Goal: Obtain resource: Download file/media

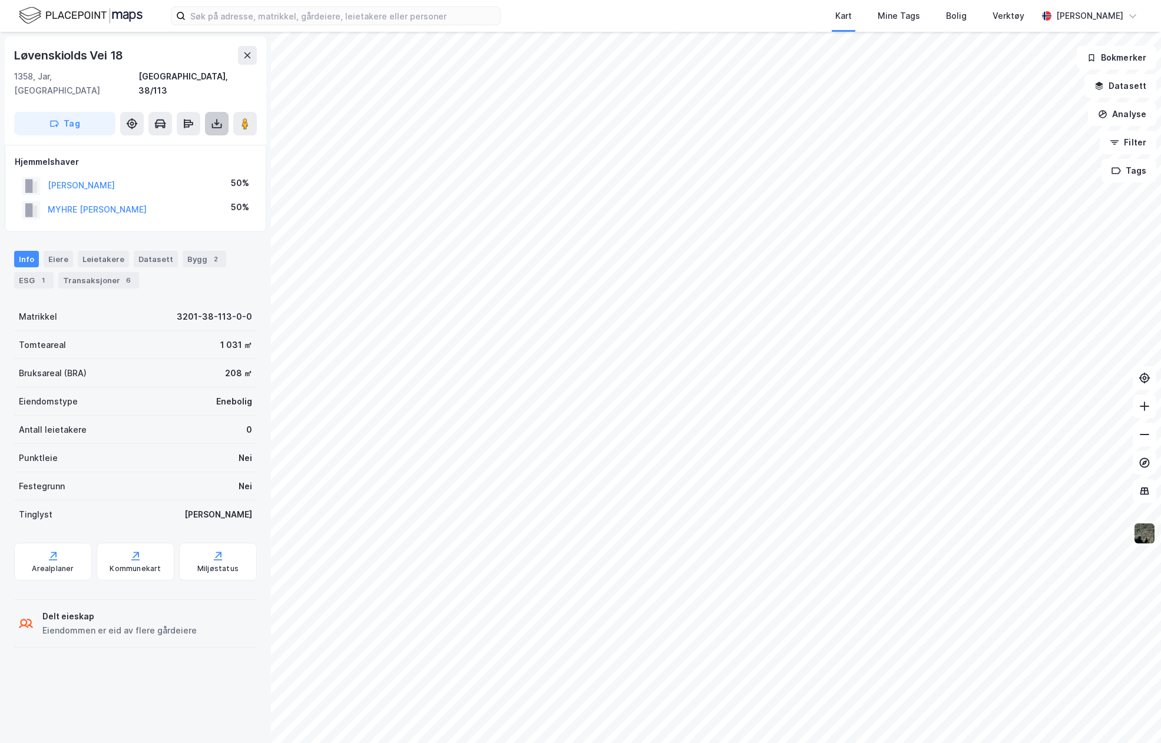
click at [219, 118] on icon at bounding box center [217, 124] width 12 height 12
click at [163, 143] on div "Last ned grunnbok" at bounding box center [158, 147] width 68 height 9
click at [216, 118] on icon at bounding box center [217, 124] width 12 height 12
click at [166, 143] on div "Last ned grunnbok" at bounding box center [158, 147] width 68 height 9
click at [212, 118] on icon at bounding box center [217, 124] width 12 height 12
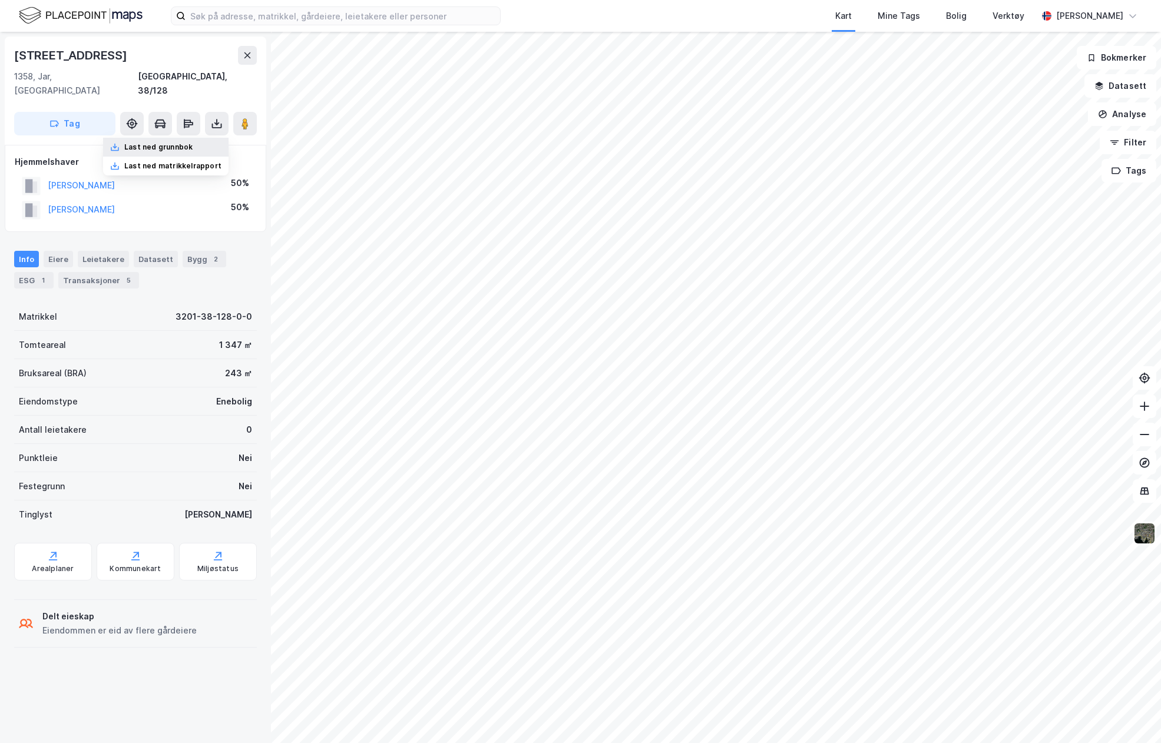
click at [153, 143] on div "Last ned grunnbok" at bounding box center [158, 147] width 68 height 9
